Goal: Information Seeking & Learning: Learn about a topic

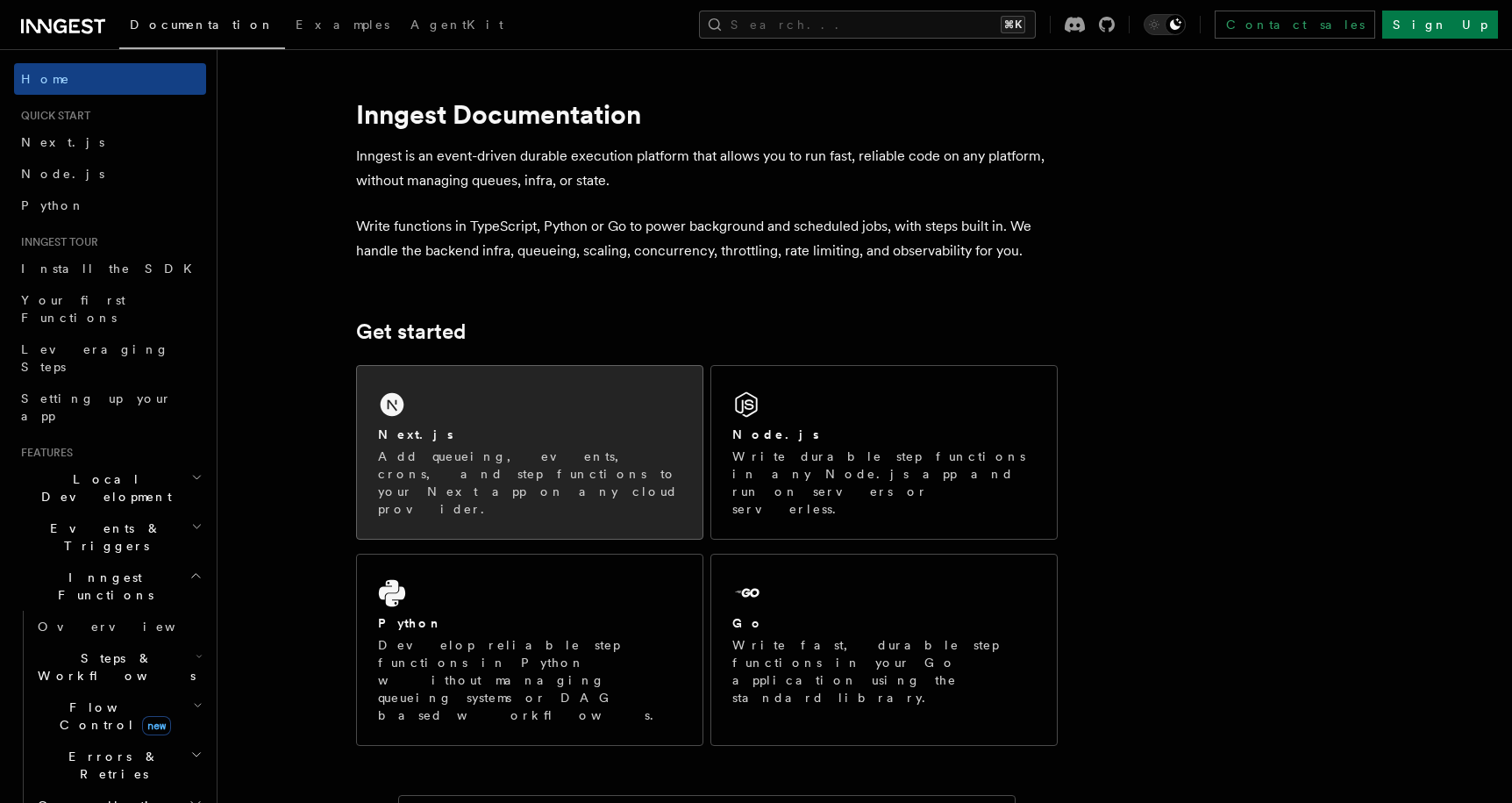
click at [425, 449] on p "Add queueing, events, crons, and step functions to your Next app on any cloud p…" at bounding box center [529, 483] width 303 height 70
